Goal: Information Seeking & Learning: Understand process/instructions

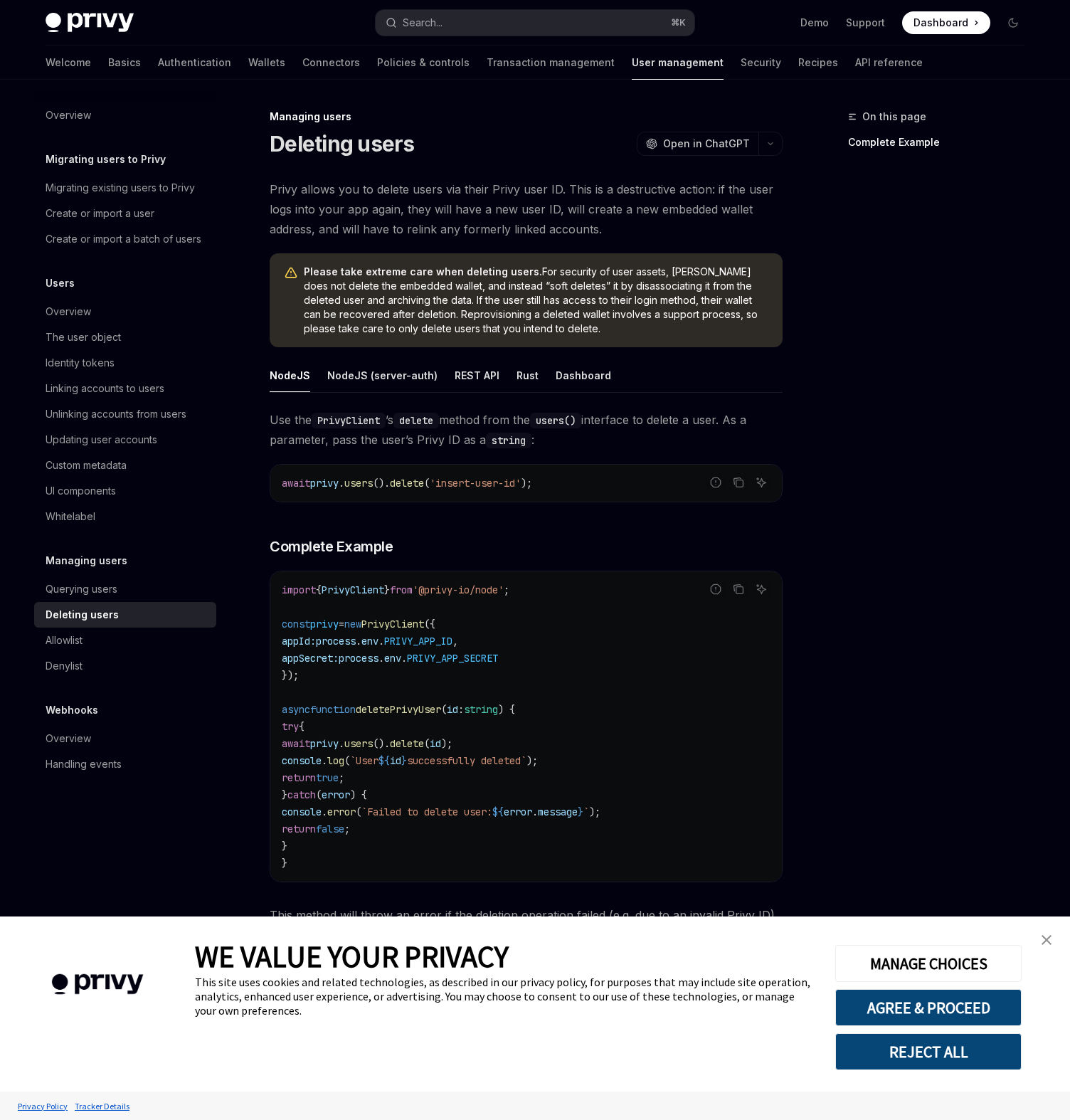
click at [1047, 938] on img "close banner" at bounding box center [1046, 940] width 10 height 10
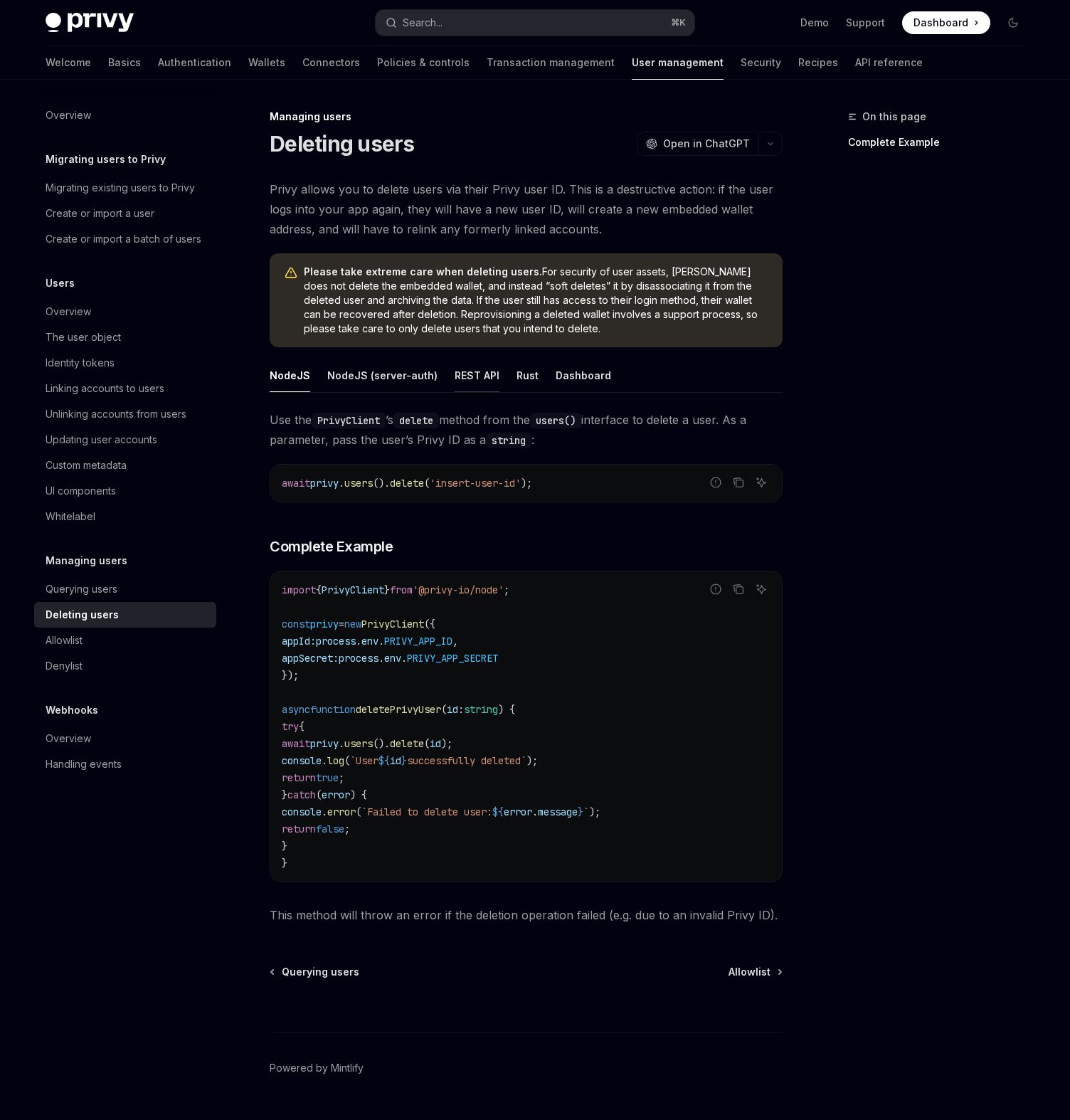
click at [464, 366] on div "REST API" at bounding box center [477, 376] width 45 height 33
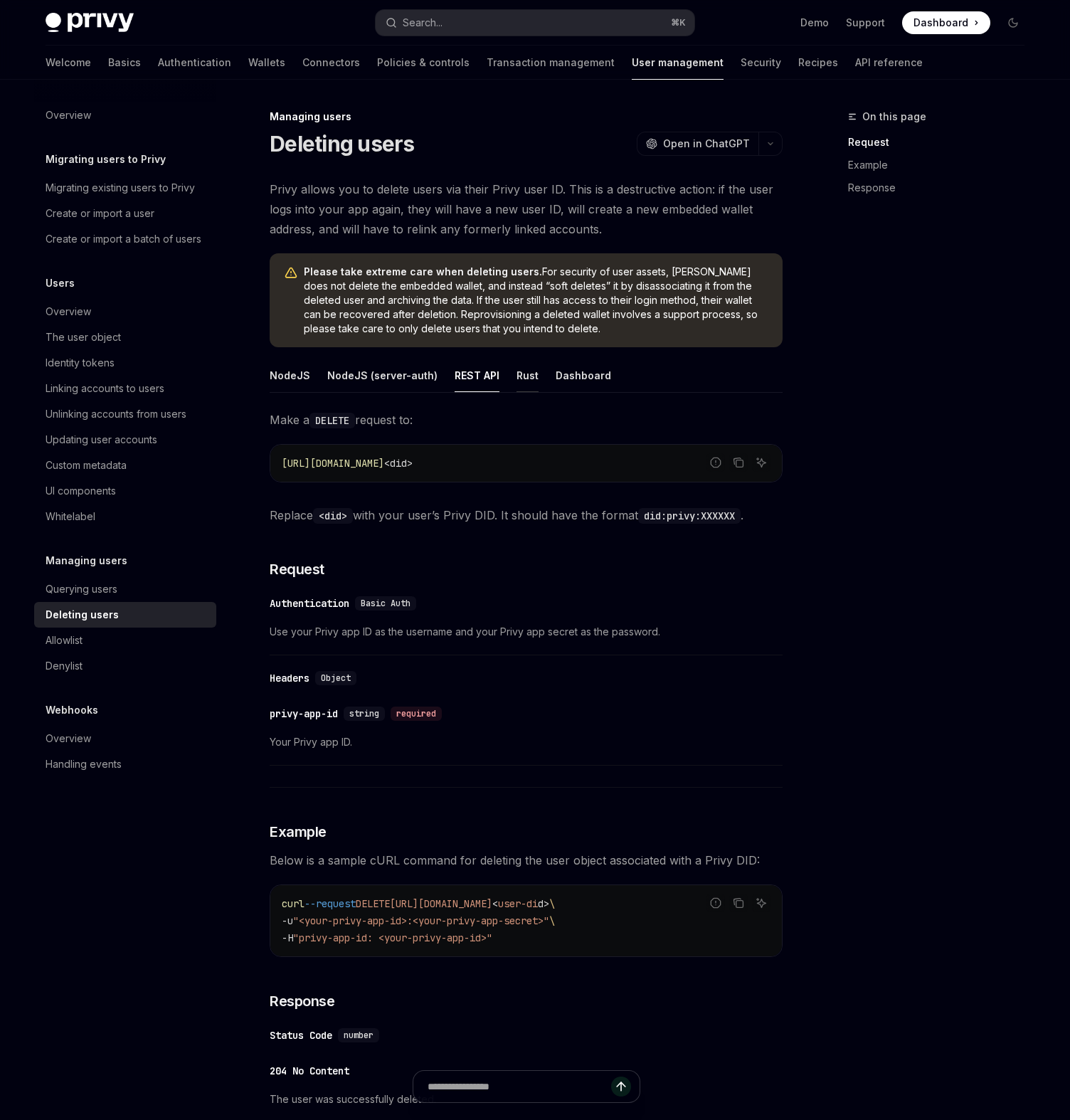
click at [518, 378] on div "Rust" at bounding box center [527, 376] width 22 height 33
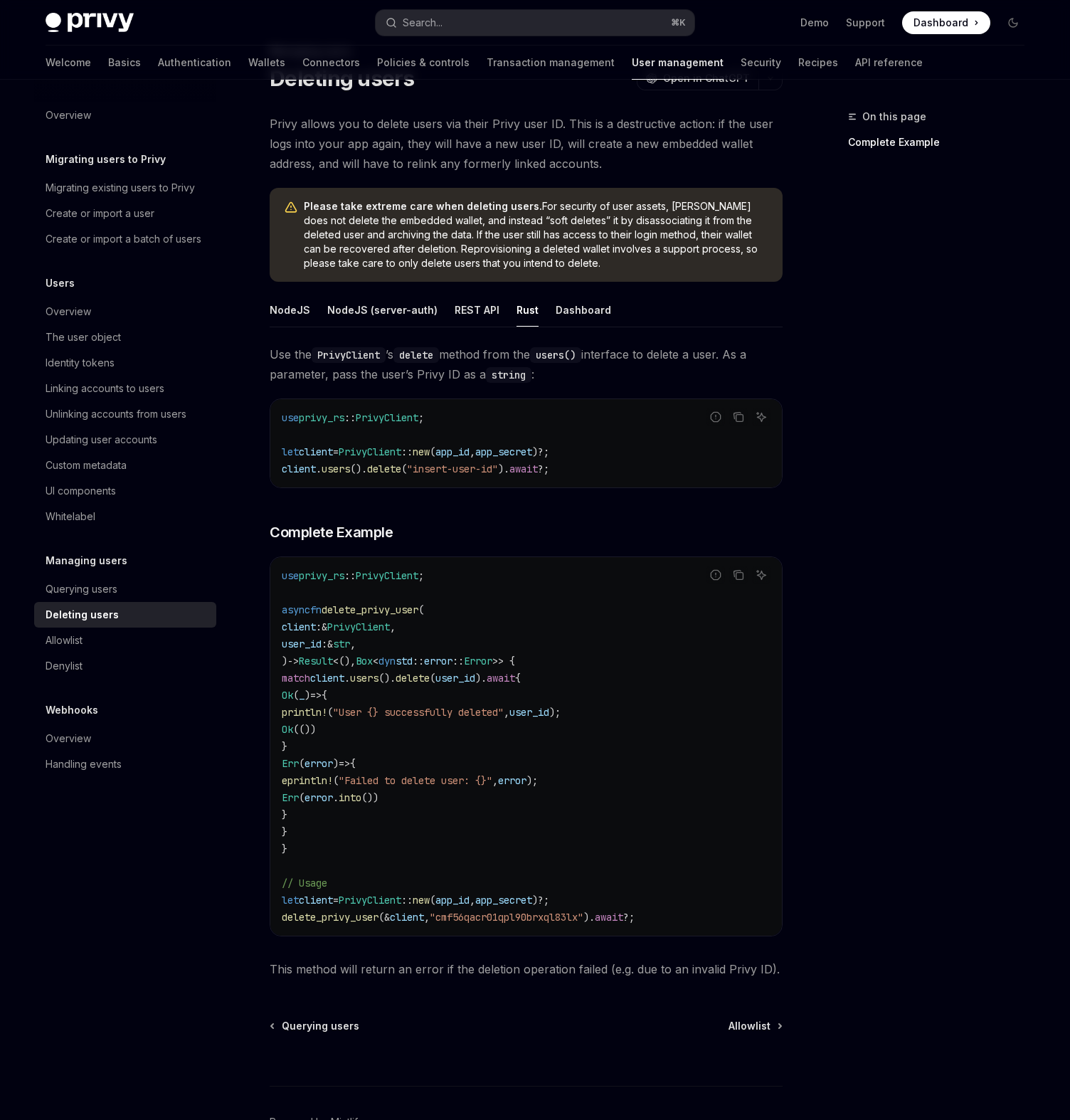
scroll to position [51, 0]
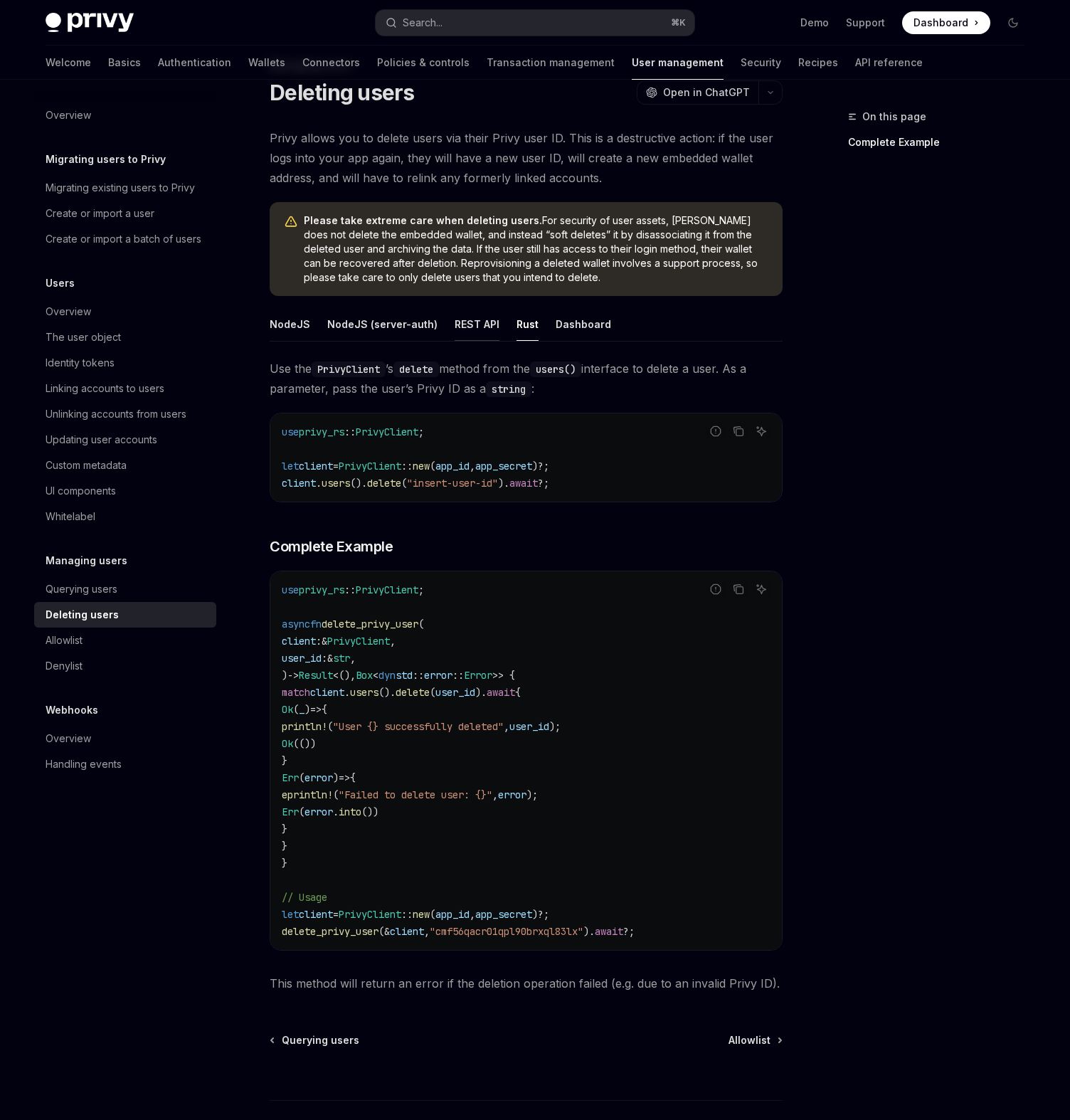
click at [479, 323] on div "REST API" at bounding box center [477, 324] width 45 height 33
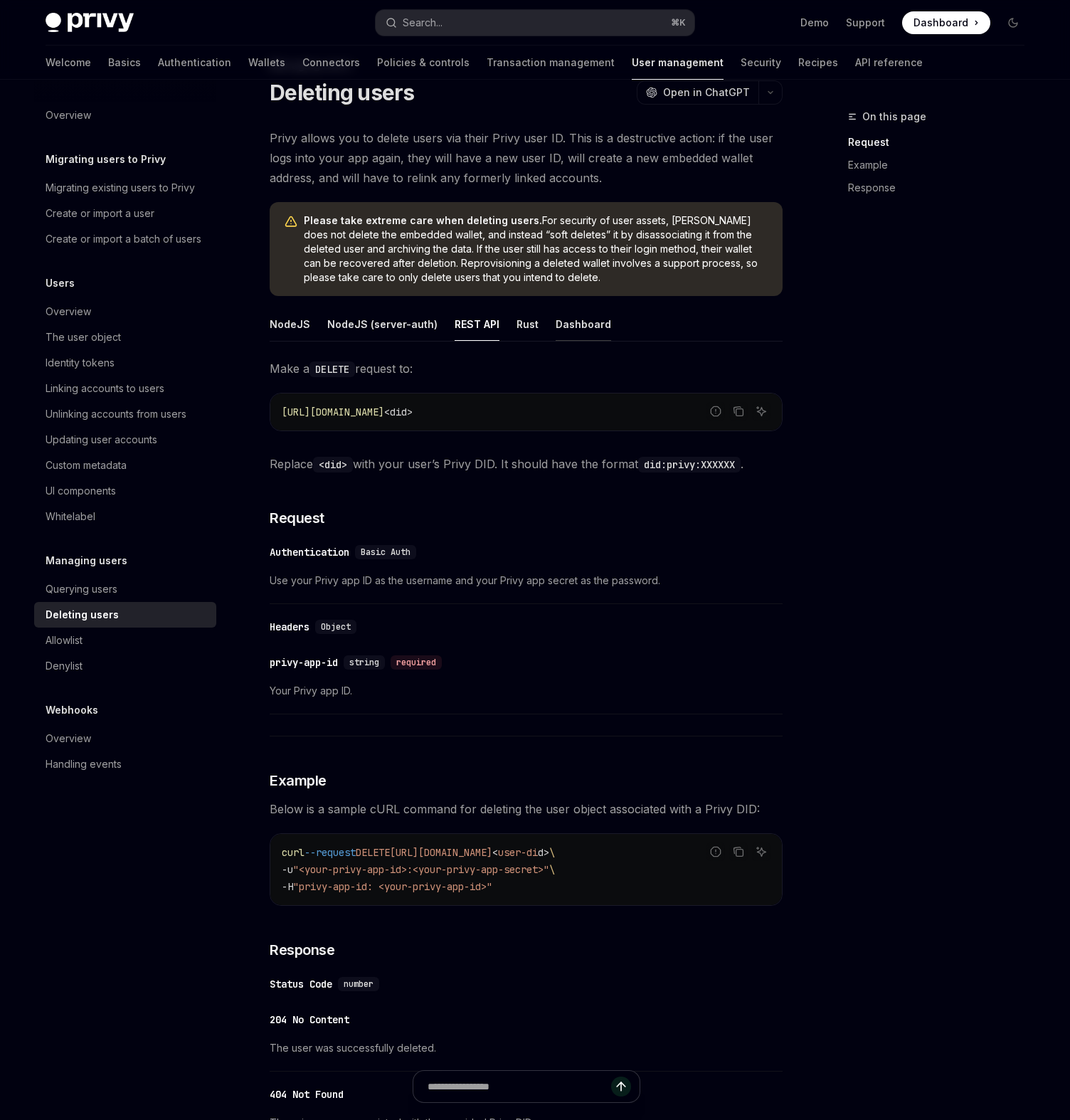
click at [583, 326] on div "Dashboard" at bounding box center [583, 324] width 56 height 33
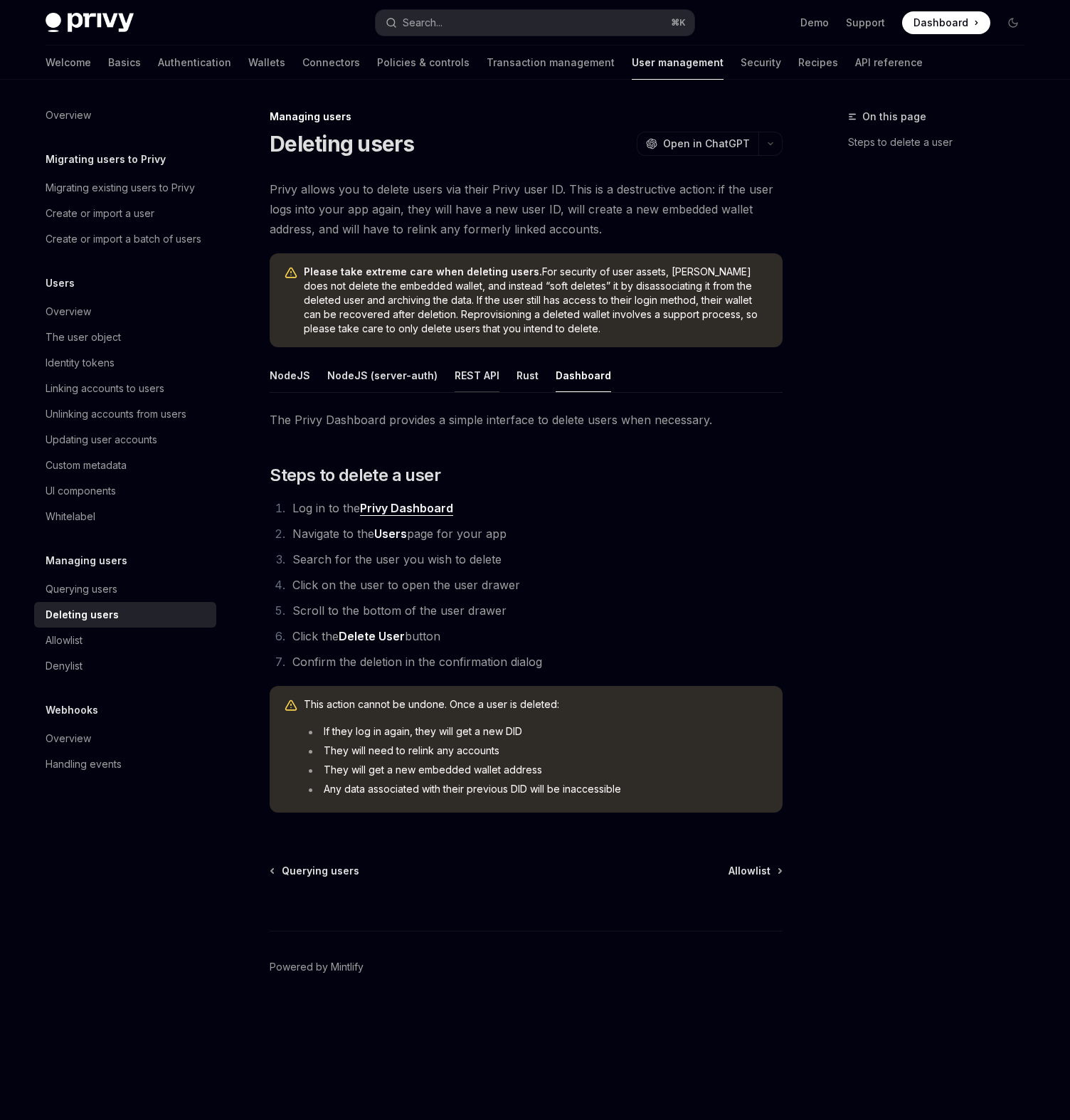
click at [468, 370] on div "REST API" at bounding box center [477, 376] width 45 height 33
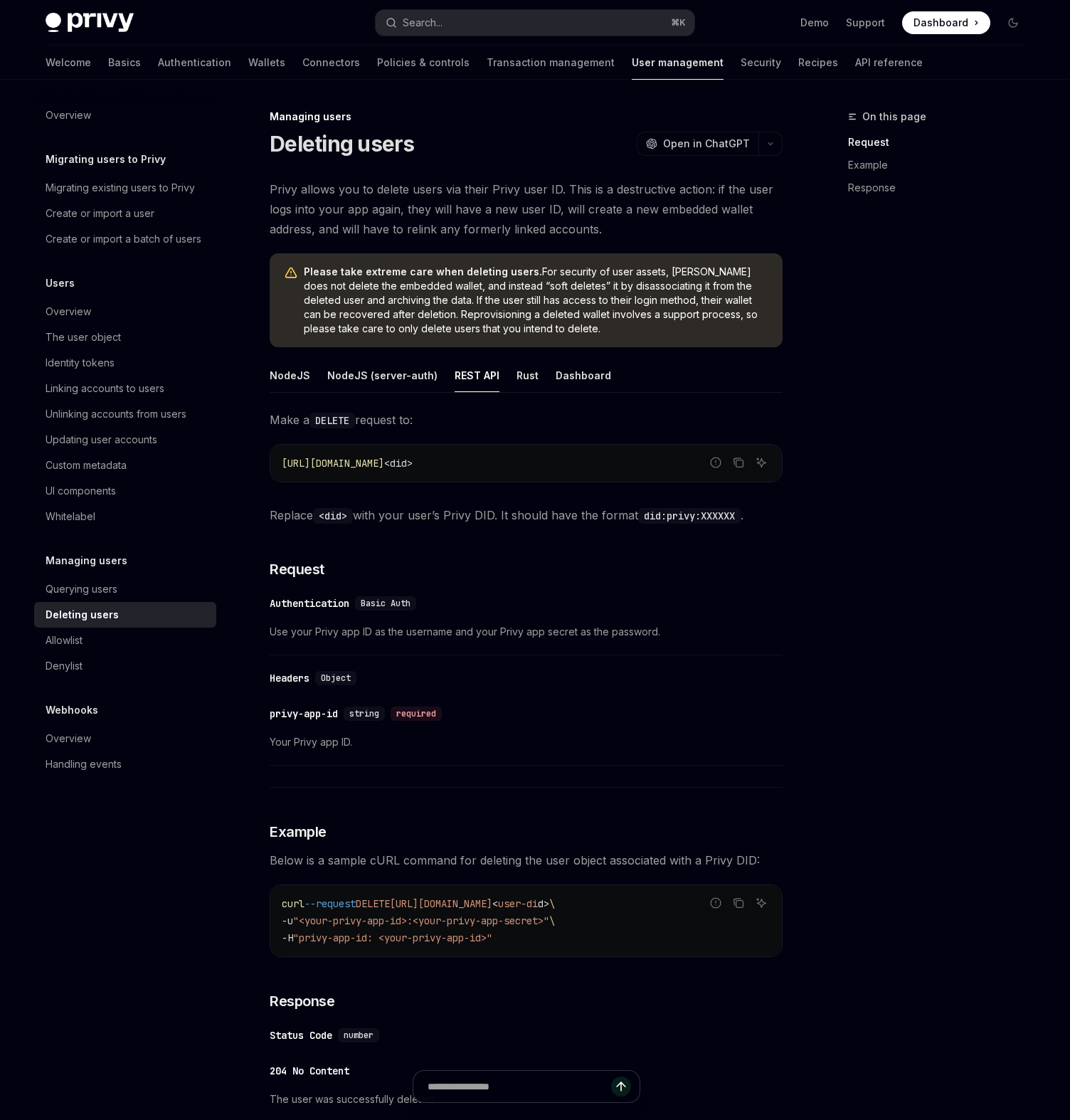
scroll to position [5, 0]
type textarea "*"
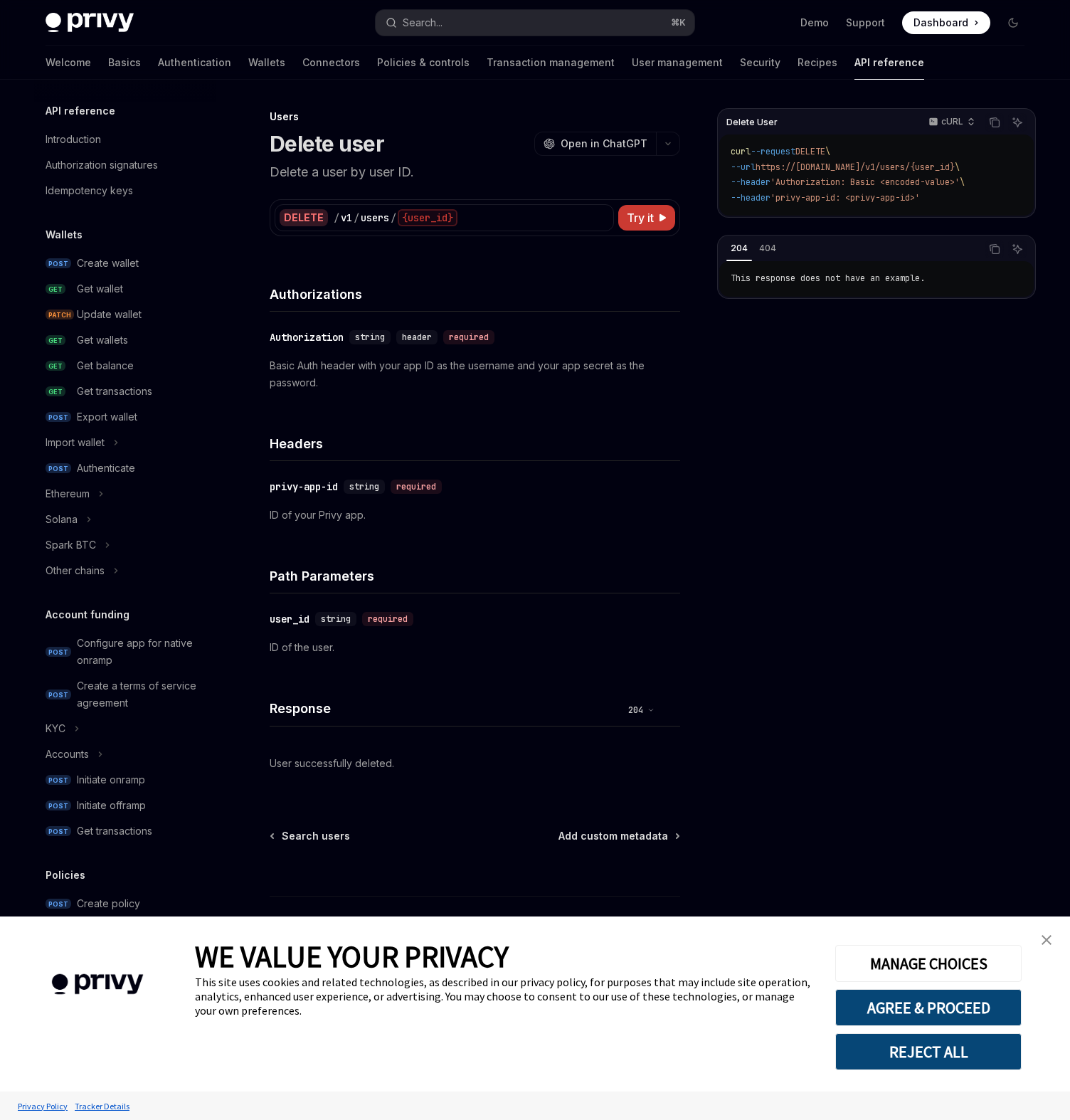
scroll to position [376, 0]
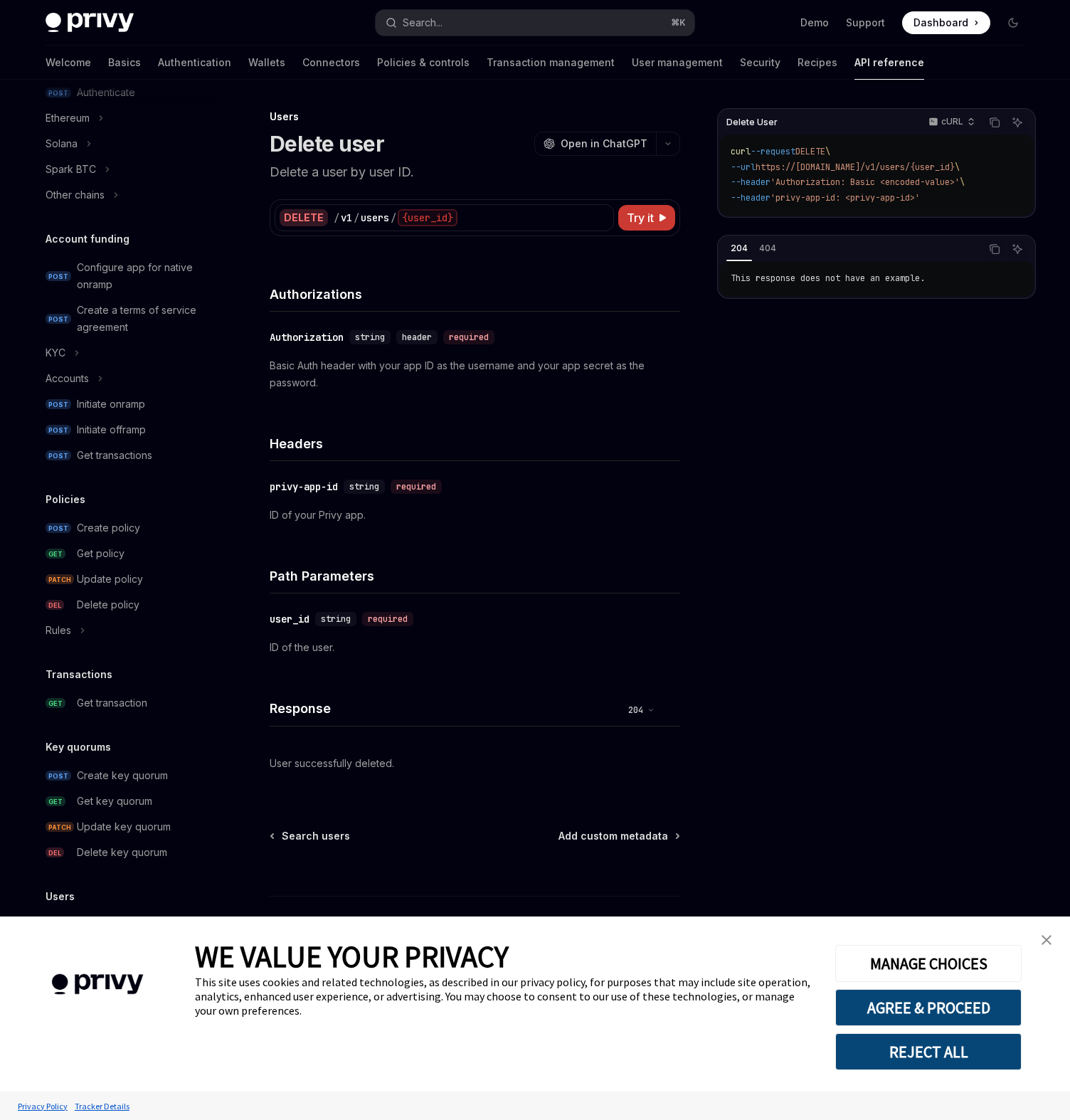
click at [1053, 940] on link "close banner" at bounding box center [1047, 940] width 29 height 29
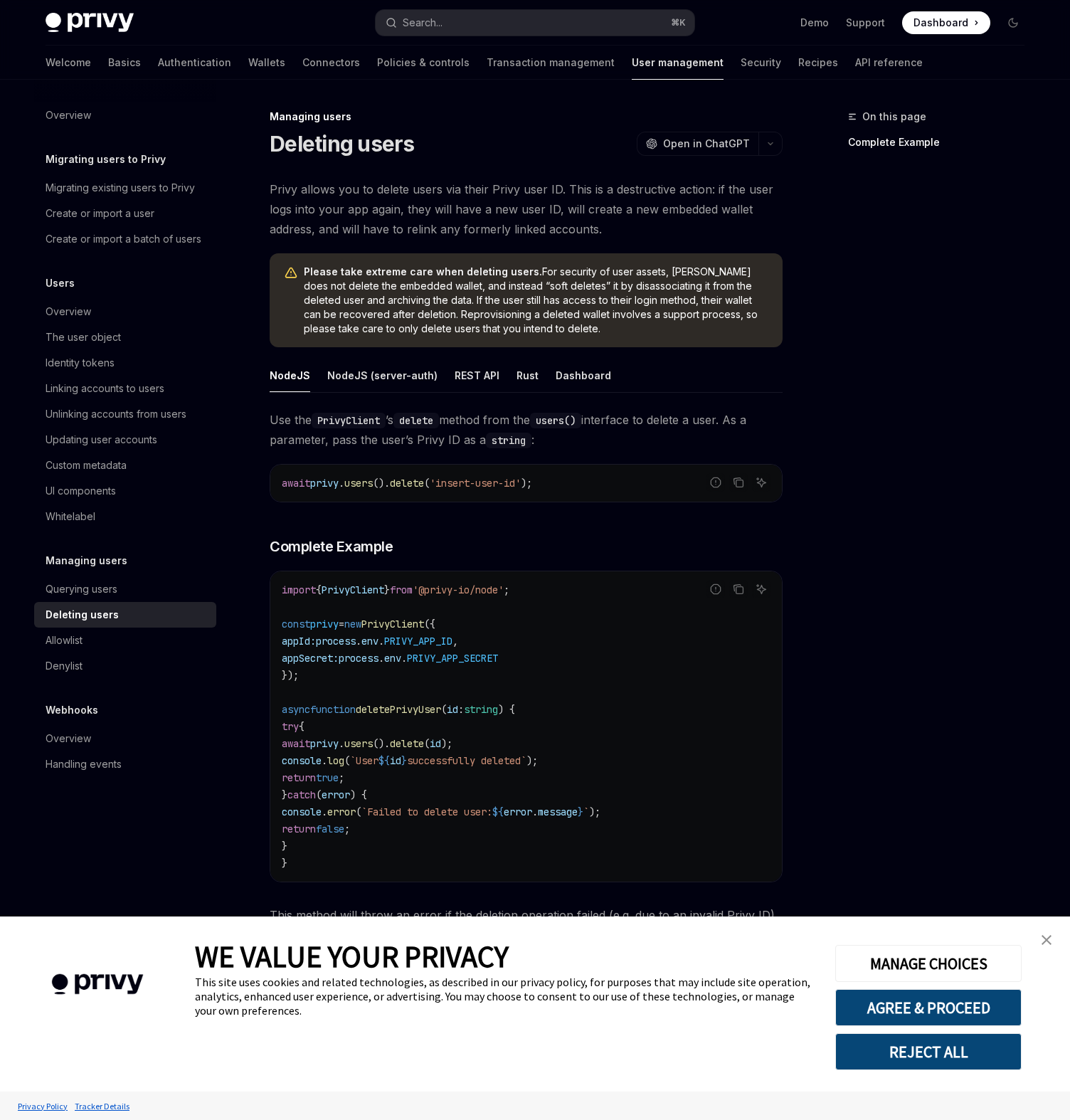
type textarea "*"
